Goal: Communication & Community: Ask a question

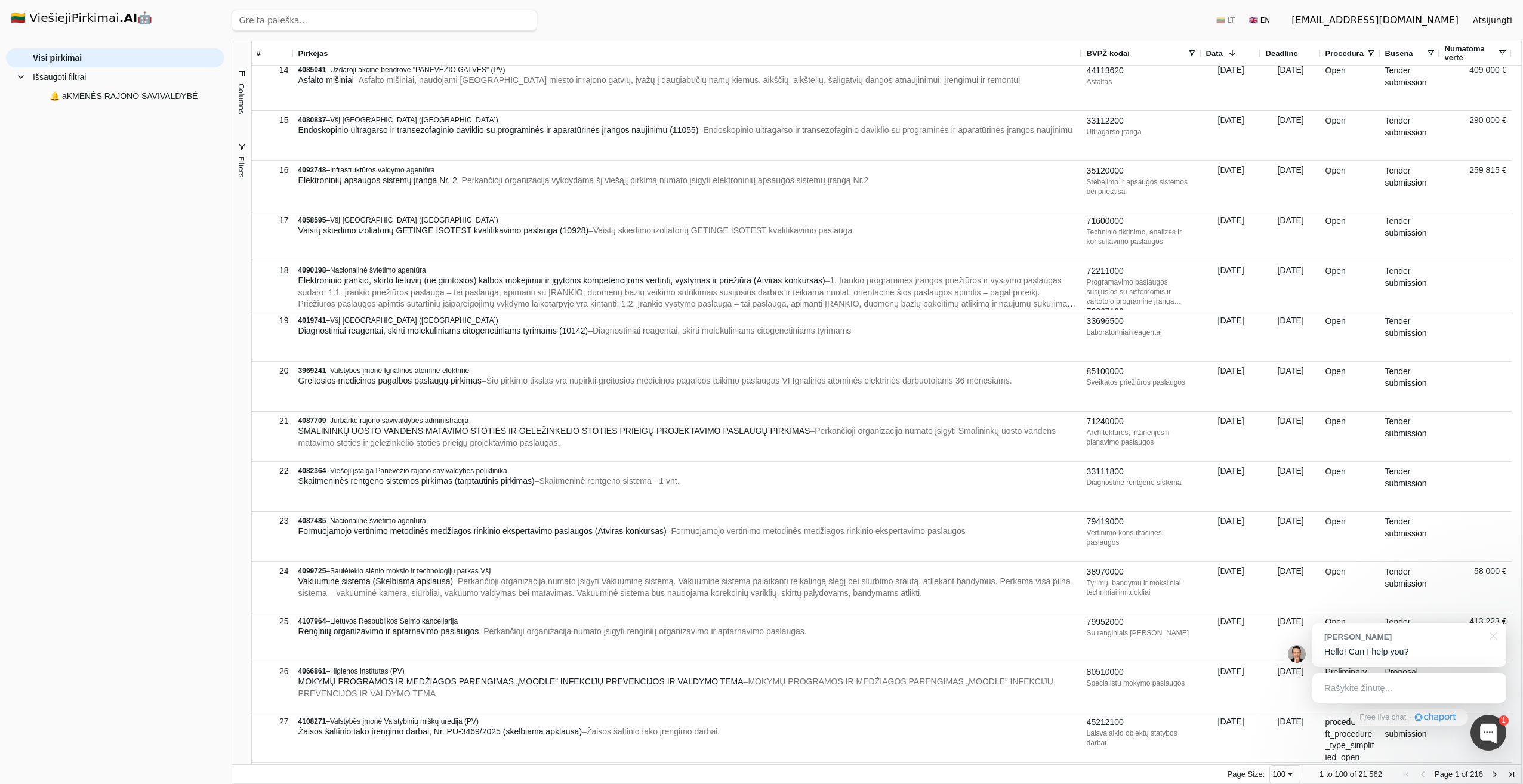
click at [1328, 684] on div "Rašykite žinutę..." at bounding box center [1409, 688] width 194 height 30
